Goal: Task Accomplishment & Management: Manage account settings

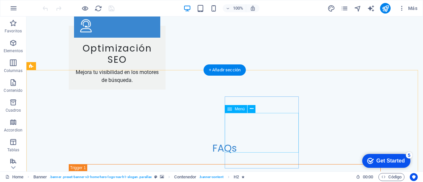
scroll to position [1087, 0]
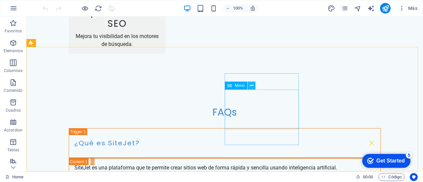
click at [252, 87] on icon at bounding box center [252, 85] width 4 height 7
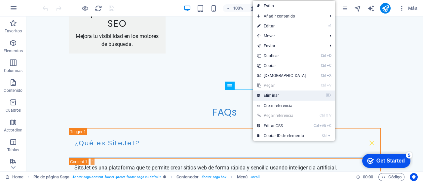
click at [262, 95] on link "⌦ Eliminar" at bounding box center [281, 95] width 57 height 10
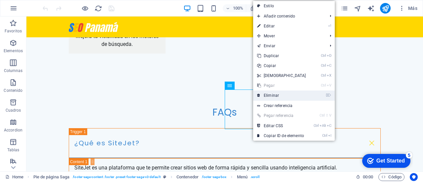
scroll to position [1086, 0]
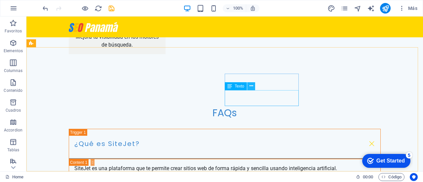
click at [252, 87] on icon at bounding box center [251, 86] width 4 height 7
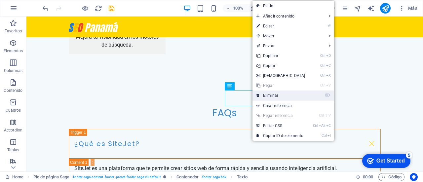
click at [269, 94] on link "⌦ Eliminar" at bounding box center [280, 95] width 57 height 10
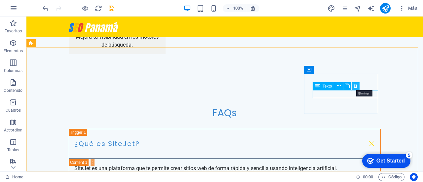
click at [356, 87] on icon at bounding box center [355, 86] width 4 height 7
click at [367, 87] on icon at bounding box center [368, 86] width 4 height 7
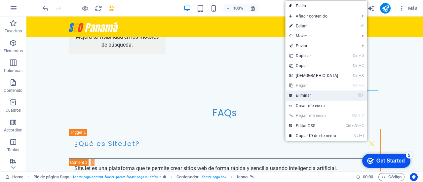
click at [327, 97] on link "⌦ Eliminar" at bounding box center [313, 95] width 57 height 10
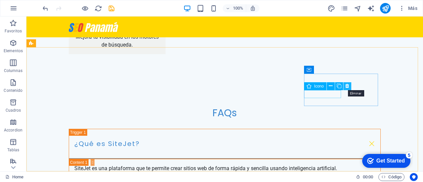
click at [348, 86] on icon at bounding box center [347, 86] width 4 height 7
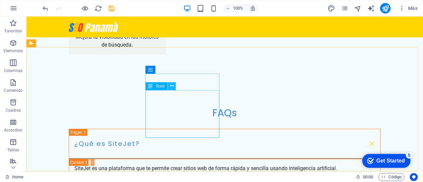
click at [172, 86] on icon at bounding box center [172, 86] width 4 height 7
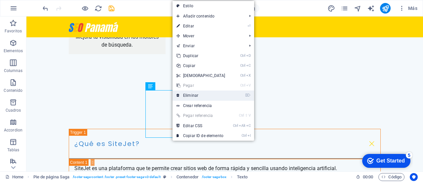
click at [183, 95] on link "⌦ Eliminar" at bounding box center [200, 95] width 57 height 10
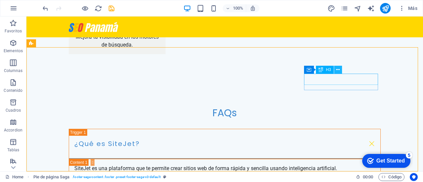
click at [339, 68] on icon at bounding box center [338, 69] width 4 height 7
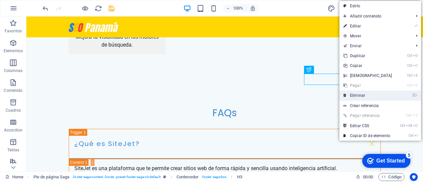
click at [351, 95] on link "⌦ Eliminar" at bounding box center [367, 95] width 57 height 10
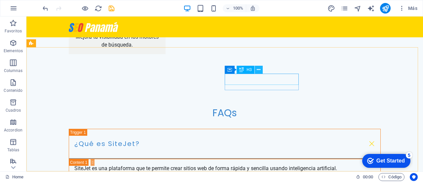
click at [259, 72] on icon at bounding box center [259, 69] width 4 height 7
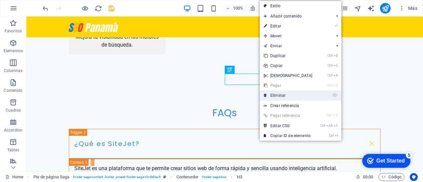
click at [270, 95] on link "⌦ Eliminar" at bounding box center [288, 95] width 57 height 10
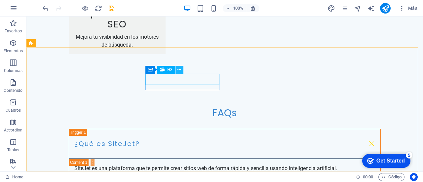
click at [179, 72] on icon at bounding box center [179, 69] width 4 height 7
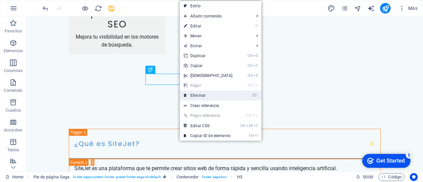
click at [192, 97] on link "⌦ Eliminar" at bounding box center [208, 95] width 57 height 10
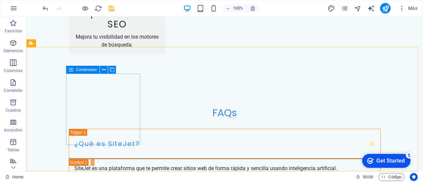
click at [68, 70] on div "Contenedor" at bounding box center [82, 70] width 33 height 8
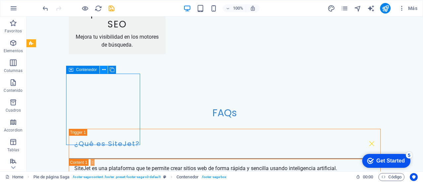
click at [104, 71] on icon at bounding box center [104, 69] width 4 height 7
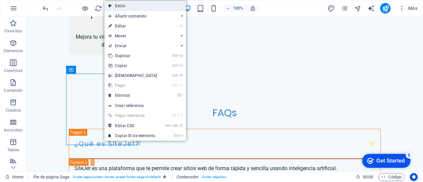
click at [134, 4] on link "Estilo" at bounding box center [145, 6] width 82 height 10
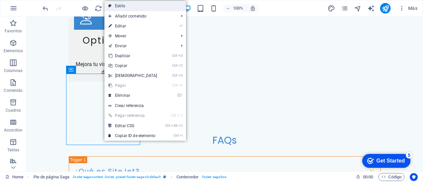
select select "rem"
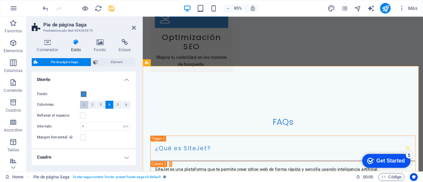
click at [83, 104] on span "1" at bounding box center [84, 105] width 2 height 8
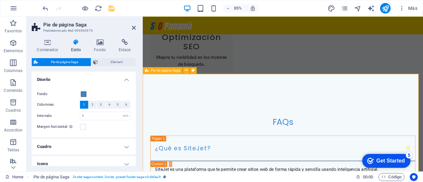
scroll to position [1077, 0]
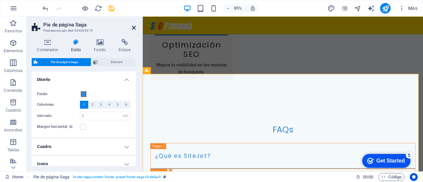
click at [133, 29] on icon at bounding box center [134, 27] width 4 height 5
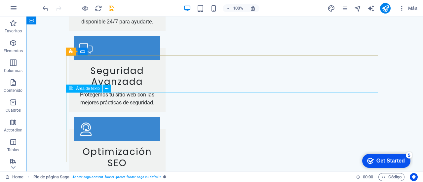
scroll to position [944, 0]
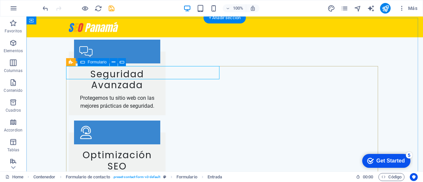
scroll to position [917, 0]
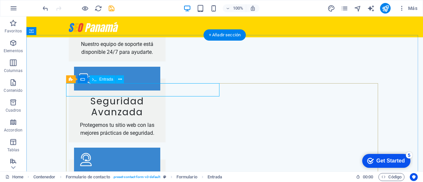
click at [108, 79] on span "Entrada" at bounding box center [106, 79] width 14 height 4
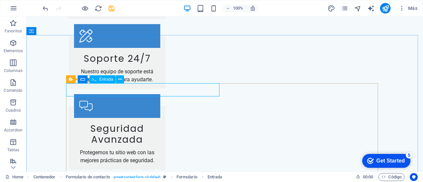
click at [108, 79] on div "Arrastra aquí para reemplazar el contenido existente. Si quieres crear un eleme…" at bounding box center [224, 94] width 396 height 155
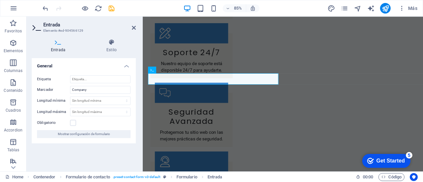
scroll to position [944, 0]
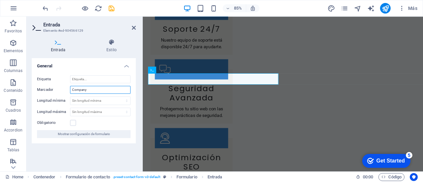
click at [100, 90] on input "Company" at bounding box center [100, 90] width 60 height 8
type input "Compañia"
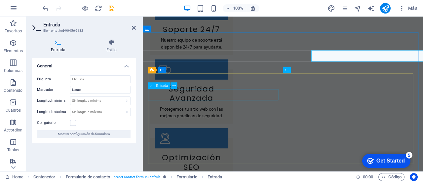
drag, startPoint x: 347, startPoint y: 91, endPoint x: 247, endPoint y: 105, distance: 101.6
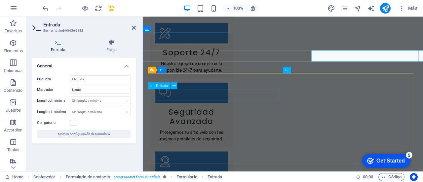
scroll to position [944, 0]
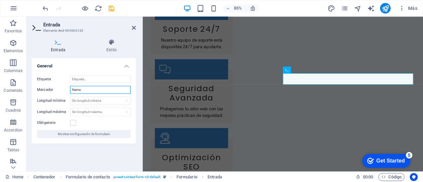
click at [93, 89] on input "Name" at bounding box center [100, 90] width 60 height 8
type input "Nombre"
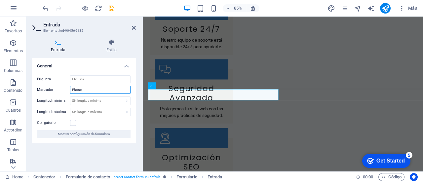
click at [102, 88] on input "Phone" at bounding box center [100, 90] width 60 height 8
type input "Teléfono"
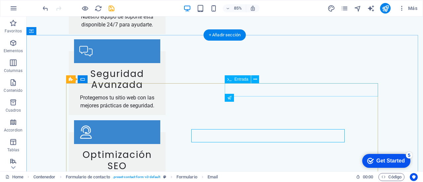
scroll to position [917, 0]
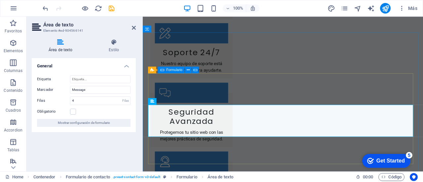
scroll to position [944, 0]
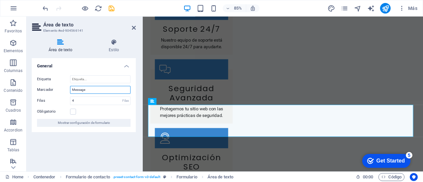
click at [79, 88] on input "Message" at bounding box center [100, 90] width 60 height 8
type input "Mensaje"
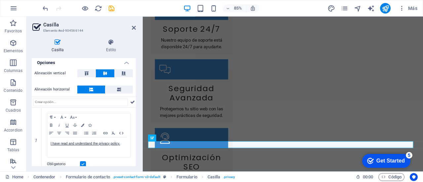
scroll to position [53, 0]
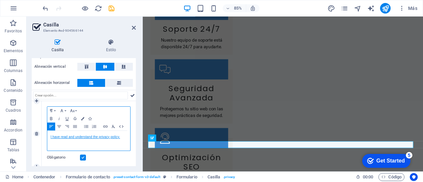
click at [75, 136] on link "I have read and understand the privacy policy." at bounding box center [85, 137] width 69 height 4
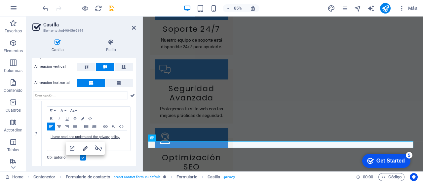
click at [86, 149] on icon "button" at bounding box center [85, 148] width 8 height 8
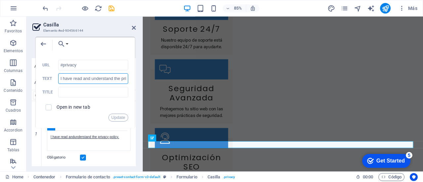
scroll to position [0, 22]
drag, startPoint x: 116, startPoint y: 79, endPoint x: 133, endPoint y: 80, distance: 17.5
click at [133, 80] on div "Back Choose Link Home Subpage Legal Notice Privacy Seleccionar archivo ... #pri…" at bounding box center [85, 82] width 99 height 91
click at [97, 77] on input "I have read and understand the privacy policy." at bounding box center [93, 78] width 70 height 11
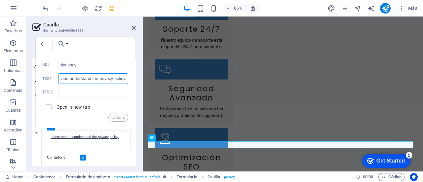
click at [97, 77] on input "I have read and understand the privacy policy." at bounding box center [93, 78] width 70 height 11
drag, startPoint x: 73, startPoint y: 78, endPoint x: 50, endPoint y: 78, distance: 23.8
click at [50, 78] on div "I have read and understand the privacy policy. Text" at bounding box center [85, 78] width 86 height 11
click at [65, 79] on input "I have read and understand the privacy policy." at bounding box center [93, 78] width 70 height 11
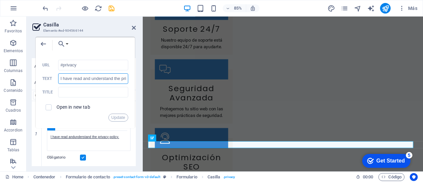
click at [65, 79] on input "I have read and understand the privacy policy." at bounding box center [93, 78] width 70 height 11
click at [116, 98] on div "#privacy URL He leido y entendido los términos de las políticas de privacidad T…" at bounding box center [85, 91] width 86 height 62
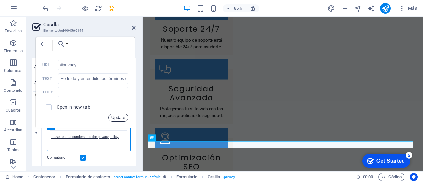
click at [122, 117] on button "Update" at bounding box center [118, 118] width 20 height 8
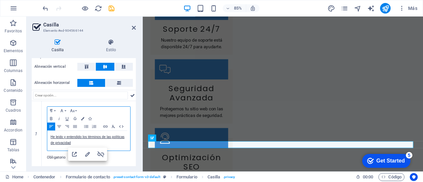
click at [122, 117] on div "Paragraph Format Normal Heading 1 Heading 2 Heading 3 Heading 4 Heading 5 Headi…" at bounding box center [88, 119] width 83 height 24
click at [87, 154] on icon "button" at bounding box center [88, 154] width 8 height 8
type input "He leido y entendido los términos de las políticas de privacidad"
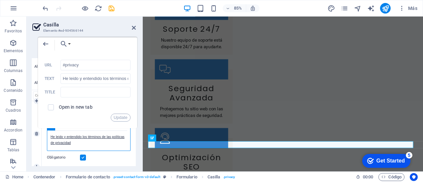
drag, startPoint x: 74, startPoint y: 78, endPoint x: 61, endPoint y: 150, distance: 73.5
click at [61, 150] on div "He leido y entendido los términos de las políticas de privacidad" at bounding box center [88, 141] width 83 height 20
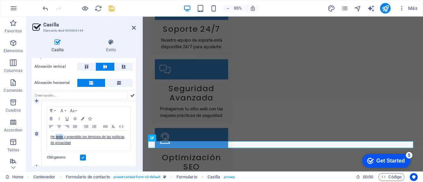
drag, startPoint x: 60, startPoint y: 137, endPoint x: 43, endPoint y: 153, distance: 23.2
click at [43, 153] on div "Paragraph Format Normal Heading 1 Heading 2 Heading 3 Heading 4 Heading 5 Headi…" at bounding box center [89, 134] width 94 height 66
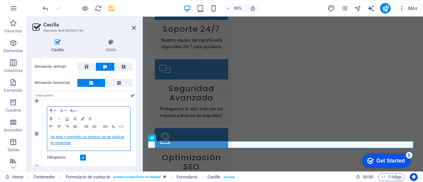
click at [66, 136] on link "He leido y entendido los términos de las políticas de privacidad" at bounding box center [88, 140] width 74 height 10
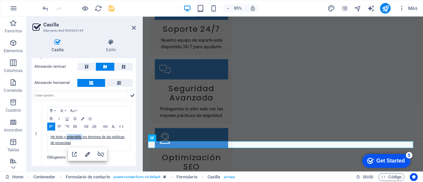
click at [86, 153] on icon "button" at bounding box center [88, 154] width 8 height 8
type input "He leido y entendido los términos de las políticas de privacidad"
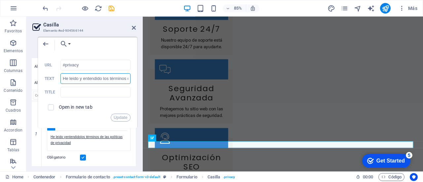
click at [73, 77] on input "He leido y entendido los términos de las políticas de privacidad" at bounding box center [95, 78] width 70 height 11
type input "He leído y entendido los términos de las políticas de privacidad"
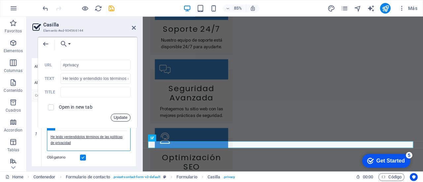
click at [118, 120] on button "Update" at bounding box center [121, 118] width 20 height 8
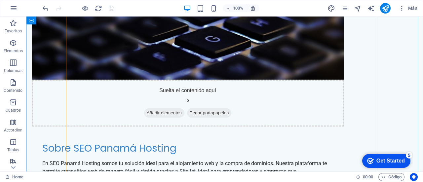
scroll to position [376, 0]
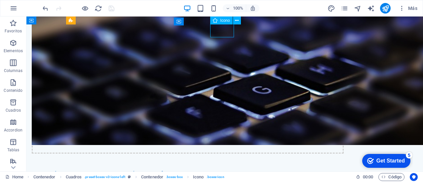
select select "xMidYMid"
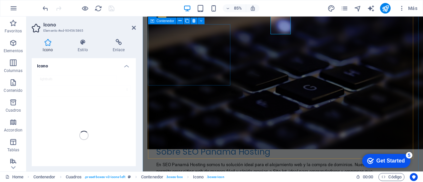
scroll to position [403, 0]
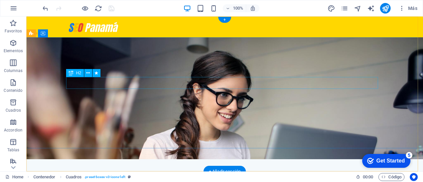
scroll to position [0, 0]
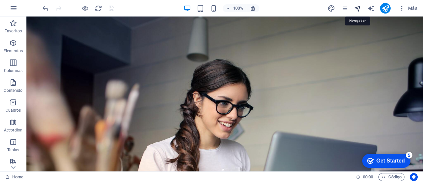
click at [360, 6] on icon "navigator" at bounding box center [358, 9] width 8 height 8
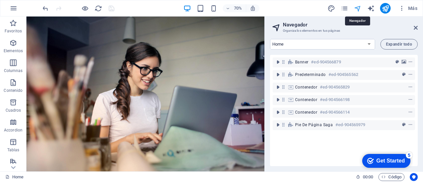
click at [360, 6] on icon "navigator" at bounding box center [358, 9] width 8 height 8
click at [416, 29] on icon at bounding box center [416, 27] width 4 height 5
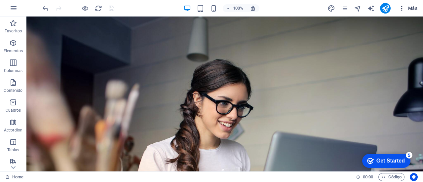
click at [410, 6] on span "Más" at bounding box center [407, 8] width 19 height 7
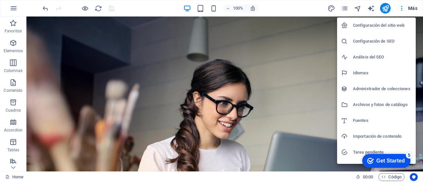
click at [394, 26] on h6 "Configuración del sitio web" at bounding box center [382, 25] width 59 height 8
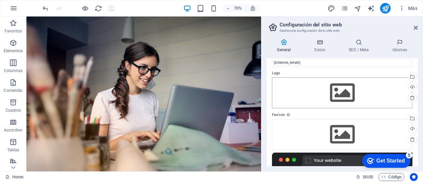
scroll to position [14, 0]
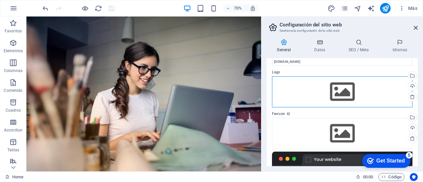
click at [363, 94] on div "Arrastra archivos aquí, haz clic para escoger archivos o selecciona archivos de…" at bounding box center [342, 91] width 140 height 31
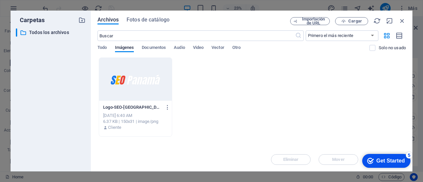
click at [142, 80] on div at bounding box center [135, 79] width 73 height 43
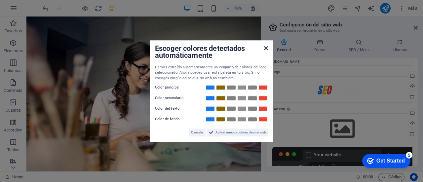
click at [265, 49] on icon at bounding box center [266, 48] width 4 height 5
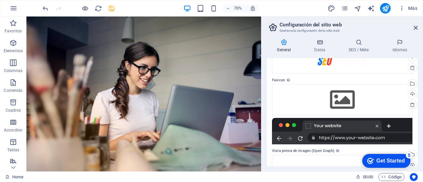
scroll to position [43, 0]
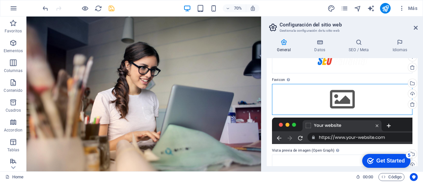
click at [334, 106] on div "Arrastra archivos aquí, haz clic para escoger archivos o selecciona archivos de…" at bounding box center [342, 99] width 140 height 31
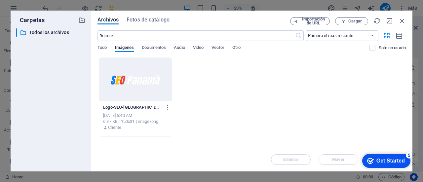
click at [150, 87] on div at bounding box center [135, 79] width 73 height 43
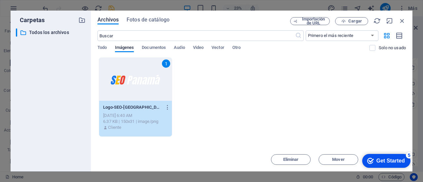
click at [150, 87] on div "1" at bounding box center [135, 79] width 73 height 43
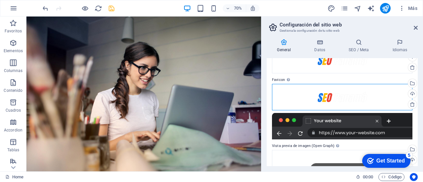
click at [328, 98] on div "Arrastra archivos aquí, haz clic para escoger archivos o selecciona archivos de…" at bounding box center [342, 97] width 140 height 26
click at [328, 98] on body "SEO Panamá Hosting Home Favoritos Elementos Columnas Contenido [PERSON_NAME] Ac…" at bounding box center [211, 91] width 423 height 182
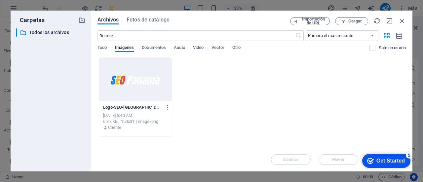
click at [155, 95] on div at bounding box center [135, 79] width 73 height 43
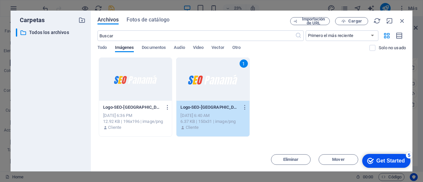
click at [155, 95] on div at bounding box center [135, 79] width 73 height 43
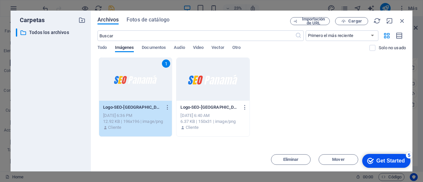
click at [155, 95] on div "1" at bounding box center [135, 79] width 73 height 43
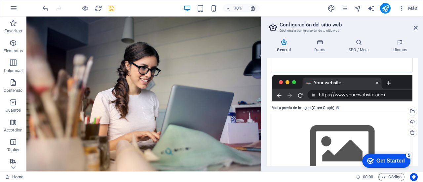
scroll to position [134, 0]
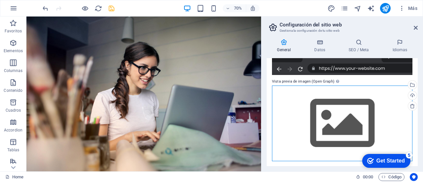
click at [315, 120] on div "Arrastra archivos aquí, haz clic para escoger archivos o selecciona archivos de…" at bounding box center [342, 124] width 140 height 76
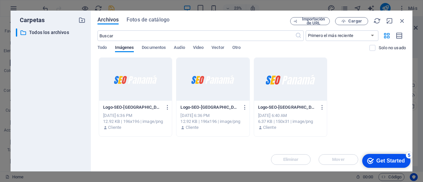
click at [130, 80] on div at bounding box center [135, 79] width 73 height 43
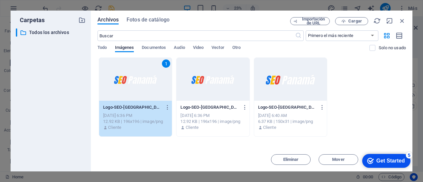
click at [130, 80] on div "1" at bounding box center [135, 79] width 73 height 43
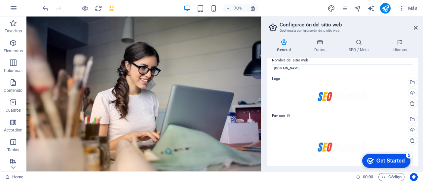
scroll to position [0, 0]
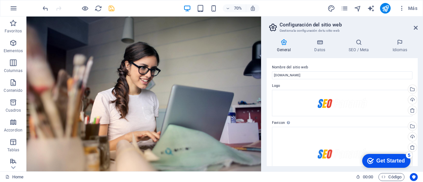
click at [317, 54] on div "General Datos SEO / Meta Idiomas Nombre del sitio web [DOMAIN_NAME] Logo Arrast…" at bounding box center [342, 102] width 151 height 127
click at [319, 49] on h4 "Datos" at bounding box center [321, 46] width 34 height 14
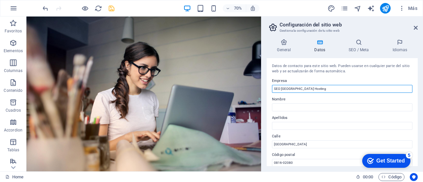
drag, startPoint x: 294, startPoint y: 89, endPoint x: 328, endPoint y: 87, distance: 34.7
click at [328, 87] on input "SEO [GEOGRAPHIC_DATA] Hosting" at bounding box center [342, 89] width 140 height 8
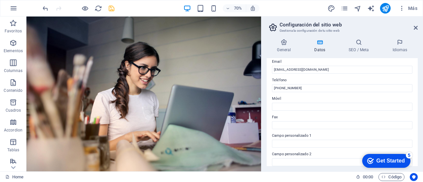
scroll to position [131, 0]
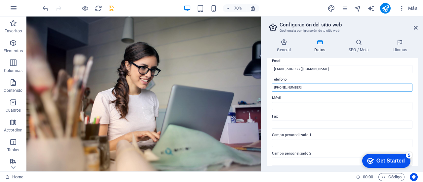
drag, startPoint x: 282, startPoint y: 86, endPoint x: 363, endPoint y: 92, distance: 81.5
click at [363, 92] on div "Datos de contacto para este sitio web. Pueden usarse en cualquier parte del sit…" at bounding box center [342, 112] width 151 height 108
click at [311, 87] on input "[PHONE_NUMBER]" at bounding box center [342, 88] width 140 height 8
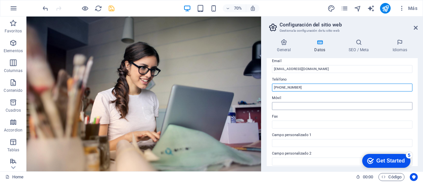
type input "[PHONE_NUMBER]"
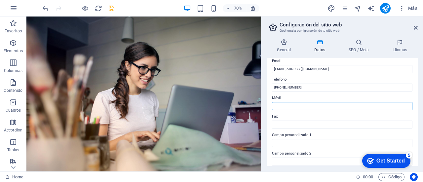
click at [302, 103] on input "Móvil" at bounding box center [342, 106] width 140 height 8
paste input "[PHONE_NUMBER]"
type input "[PHONE_NUMBER]"
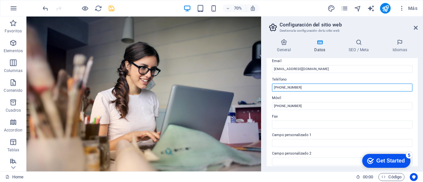
drag, startPoint x: 281, startPoint y: 86, endPoint x: 334, endPoint y: 90, distance: 53.3
click at [334, 90] on input "[PHONE_NUMBER]" at bounding box center [342, 88] width 140 height 8
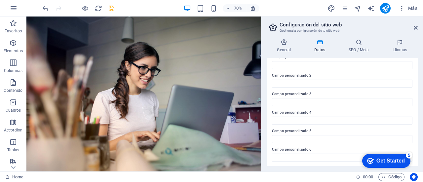
scroll to position [209, 0]
type input "+507 123 4567"
click at [362, 49] on h4 "SEO / Meta" at bounding box center [360, 46] width 44 height 14
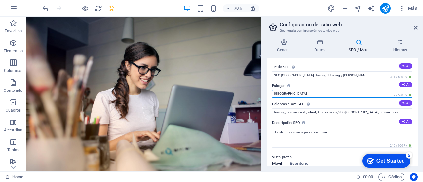
click at [359, 92] on input "[GEOGRAPHIC_DATA]" at bounding box center [342, 94] width 140 height 8
type input "C"
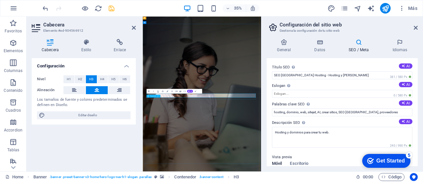
copy span "Crea tu sitio web fácilmente con Sitejet."
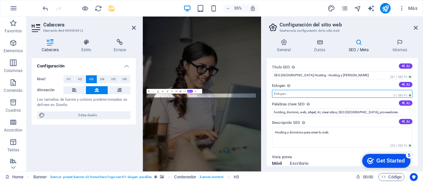
click at [293, 94] on input "Eslogan El eslogan de tu sitio web. AI" at bounding box center [342, 94] width 140 height 8
type input "Crea tu sitio web fácil y rápido con SEO Panamá"
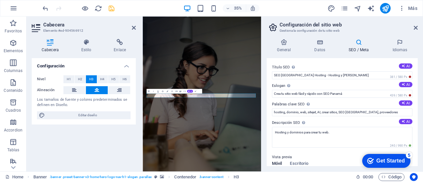
click at [381, 31] on h3 "Gestiona la configuración de tu sitio web" at bounding box center [341, 31] width 125 height 6
click at [404, 65] on button "AI" at bounding box center [406, 65] width 14 height 5
type input "Hosting Fácil en [GEOGRAPHIC_DATA]"
click at [403, 84] on icon at bounding box center [403, 85] width 4 height 4
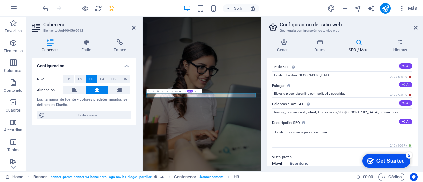
click at [403, 84] on icon at bounding box center [403, 85] width 4 height 4
click at [403, 84] on icon at bounding box center [402, 84] width 5 height 5
click at [403, 84] on icon at bounding box center [403, 84] width 5 height 5
click at [403, 84] on icon at bounding box center [402, 84] width 5 height 5
click at [403, 84] on icon at bounding box center [403, 84] width 5 height 5
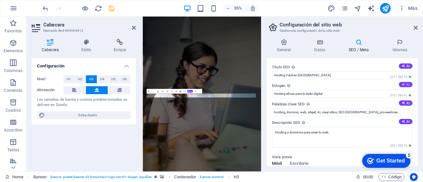
click at [403, 84] on icon at bounding box center [403, 84] width 5 height 5
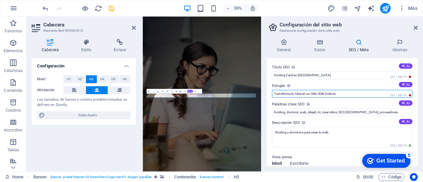
click at [344, 95] on input "Transforma tu Idea en un Sitio Web Exitoso" at bounding box center [342, 94] width 140 height 8
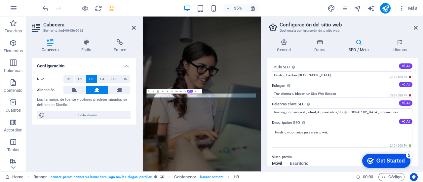
click at [405, 85] on button "AI" at bounding box center [406, 84] width 14 height 5
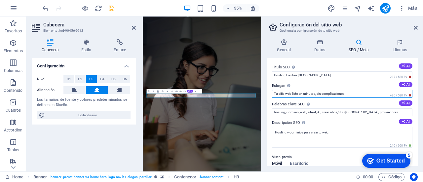
click at [336, 93] on input "Tu sitio web listo en minutos, sin complicaciones" at bounding box center [342, 94] width 140 height 8
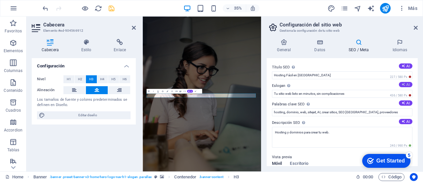
click at [407, 86] on button "AI" at bounding box center [406, 84] width 14 height 5
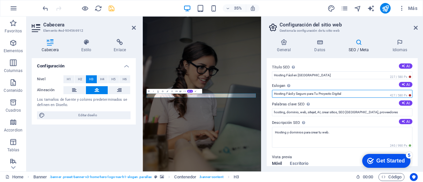
click at [364, 94] on input "Hosting Fácil y Seguro para Tu Proyecto Digital" at bounding box center [342, 94] width 140 height 8
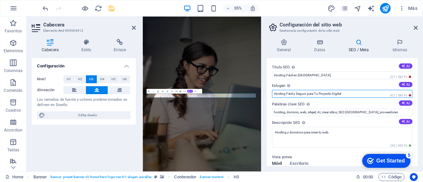
click at [364, 94] on input "Hosting Fácil y Seguro para Tu Proyecto Digital" at bounding box center [342, 94] width 140 height 8
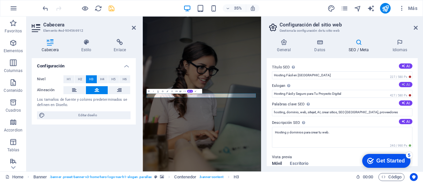
click at [401, 83] on icon at bounding box center [403, 84] width 5 height 5
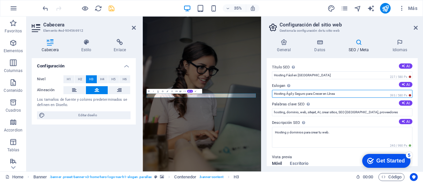
click at [352, 96] on input "Hosting Ágil y Seguro para Crecer en Línea" at bounding box center [342, 94] width 140 height 8
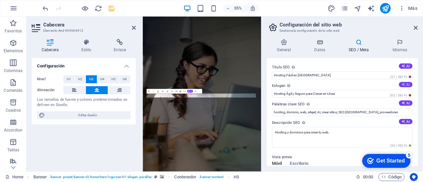
click at [404, 85] on button "AI" at bounding box center [406, 84] width 14 height 5
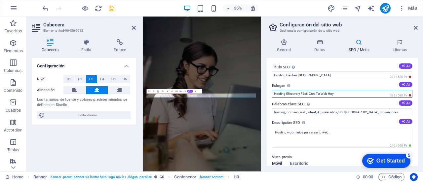
click at [367, 92] on input "Hosting Efectivo y Fácil: Crea Tu Web Hoy" at bounding box center [342, 94] width 140 height 8
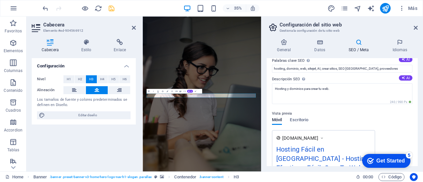
scroll to position [0, 0]
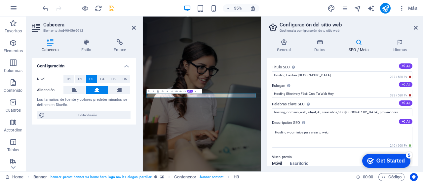
click at [406, 87] on button "AI" at bounding box center [406, 84] width 14 height 5
click at [402, 86] on button "AI" at bounding box center [406, 84] width 14 height 5
type input "Easy Hosting & AI-Driven Websites, Anytime!"
